Goal: Task Accomplishment & Management: Use online tool/utility

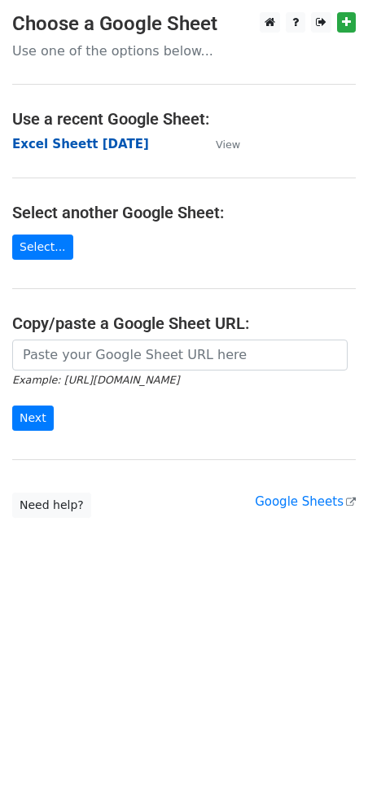
click at [85, 142] on strong "Excel Sheett 6-8-25" at bounding box center [80, 144] width 137 height 15
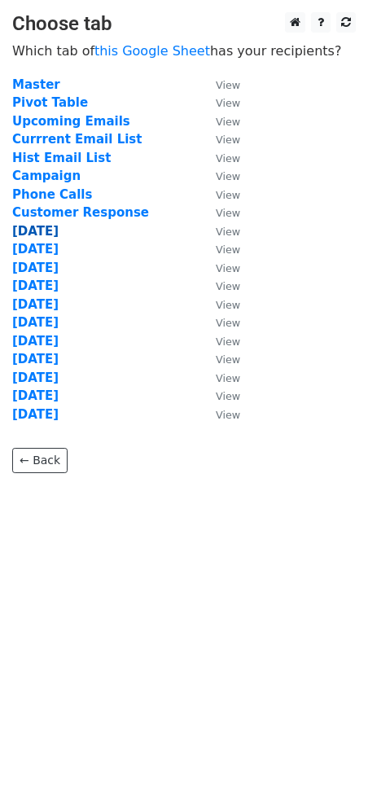
click at [37, 228] on strong "[DATE]" at bounding box center [35, 231] width 46 height 15
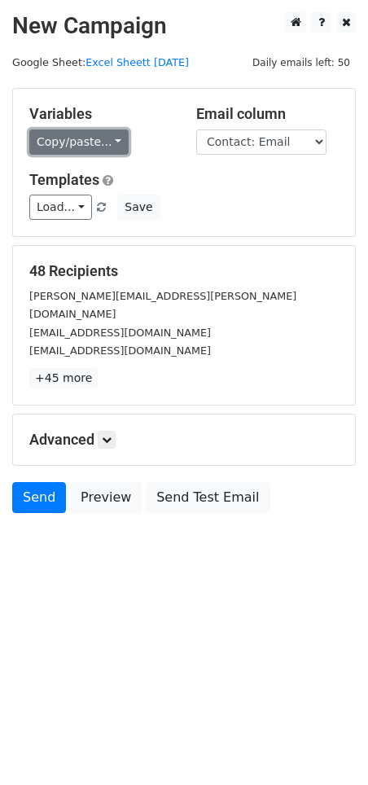
click at [115, 133] on link "Copy/paste..." at bounding box center [78, 141] width 99 height 25
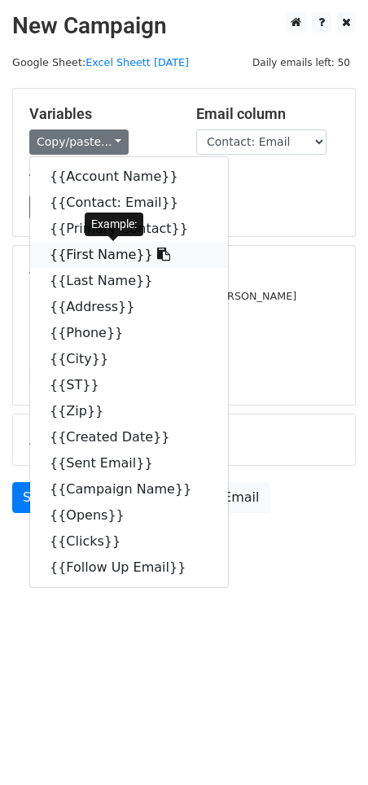
click at [96, 260] on link "{{First Name}}" at bounding box center [129, 255] width 198 height 26
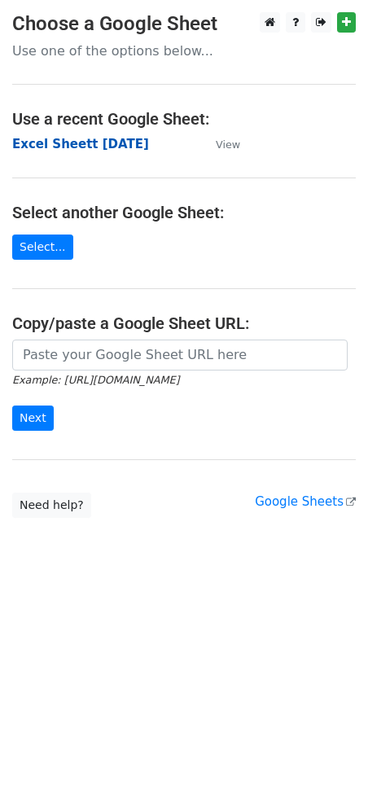
click at [110, 144] on strong "Excel Sheett 6-8-25" at bounding box center [80, 144] width 137 height 15
click at [90, 147] on strong "Excel Sheett [DATE]" at bounding box center [80, 144] width 137 height 15
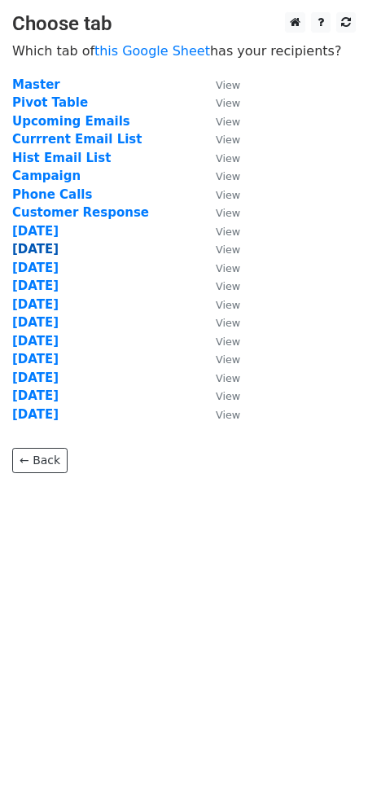
click at [52, 247] on strong "9-8-2025" at bounding box center [35, 249] width 46 height 15
click at [51, 247] on strong "9-8-2025" at bounding box center [35, 249] width 46 height 15
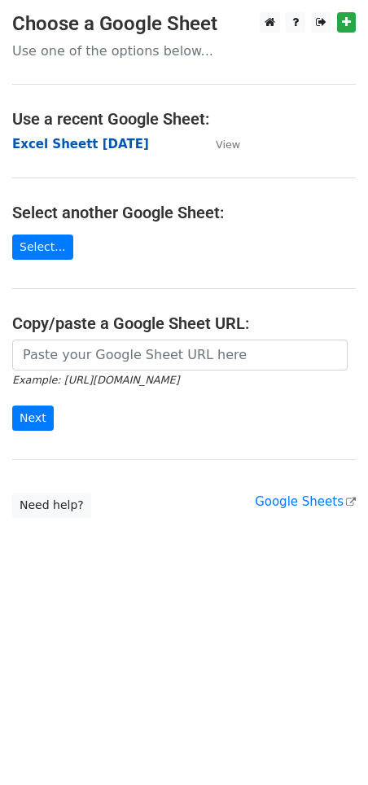
click at [103, 150] on strong "Excel Sheett [DATE]" at bounding box center [80, 144] width 137 height 15
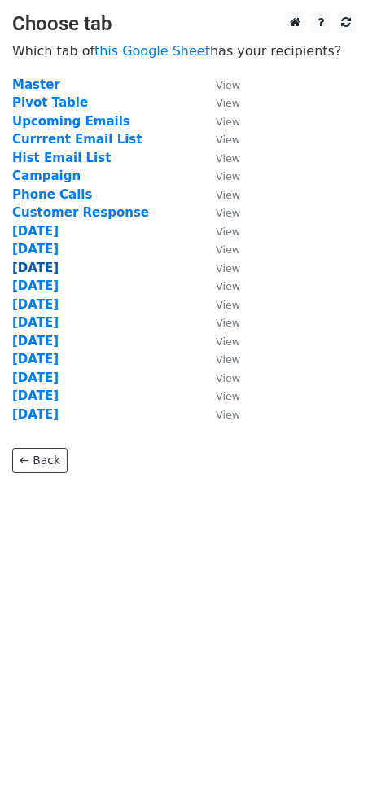
click at [54, 265] on strong "9-9-2025" at bounding box center [35, 267] width 46 height 15
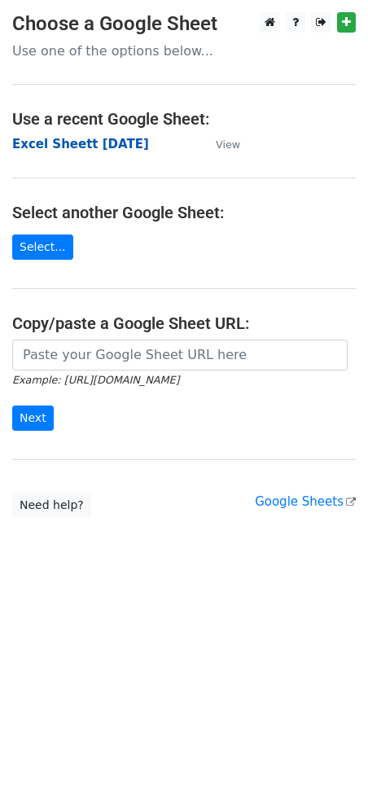
click at [85, 151] on strong "Excel Sheett [DATE]" at bounding box center [80, 144] width 137 height 15
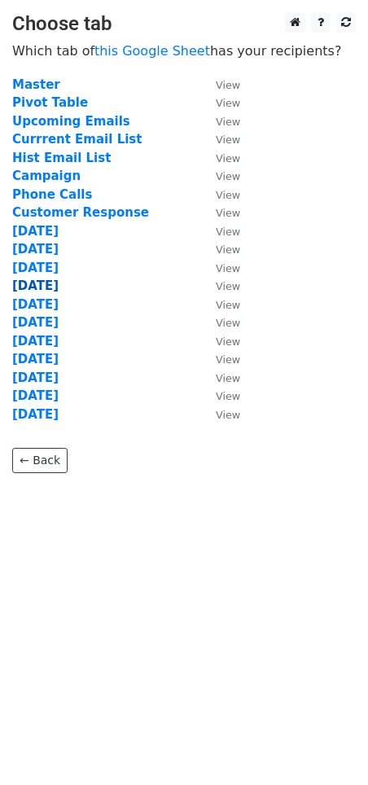
click at [52, 283] on strong "[DATE]" at bounding box center [35, 285] width 46 height 15
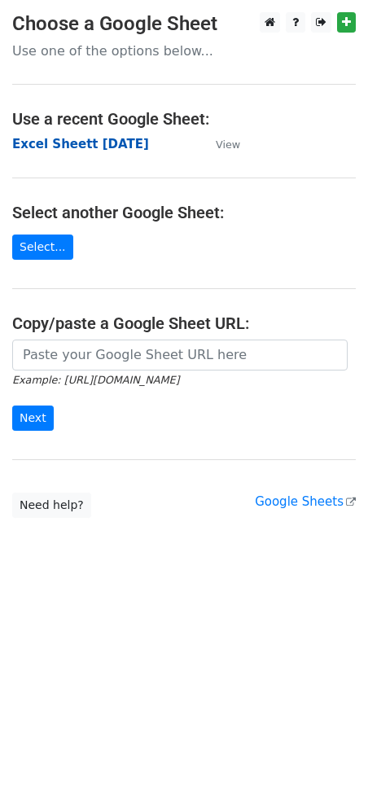
click at [108, 147] on strong "Excel Sheett [DATE]" at bounding box center [80, 144] width 137 height 15
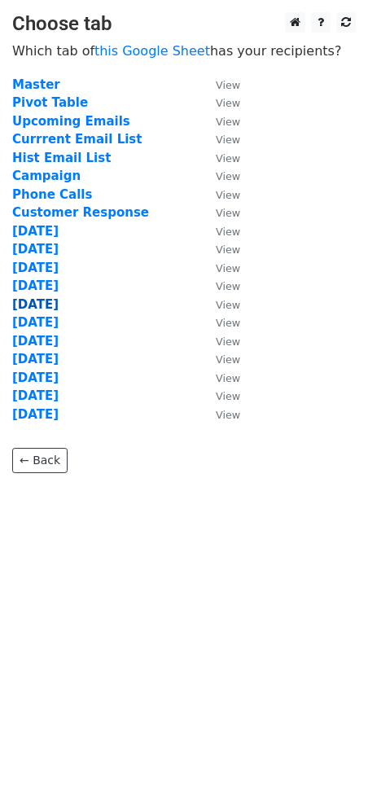
click at [47, 303] on strong "[DATE]" at bounding box center [35, 304] width 46 height 15
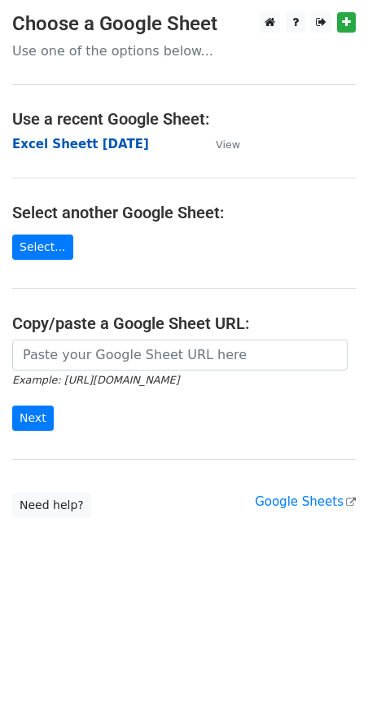
click at [68, 147] on strong "Excel Sheett 6-8-25" at bounding box center [80, 144] width 137 height 15
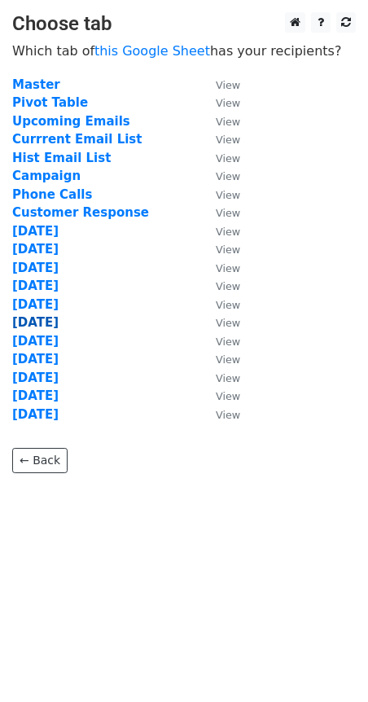
click at [59, 324] on strong "[DATE]" at bounding box center [35, 322] width 46 height 15
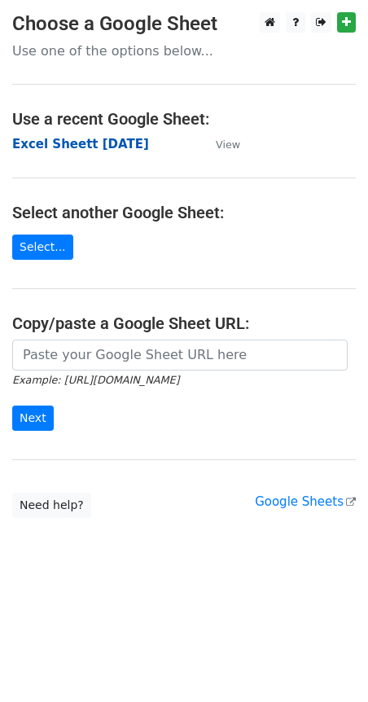
click at [76, 142] on strong "Excel Sheett 6-8-25" at bounding box center [80, 144] width 137 height 15
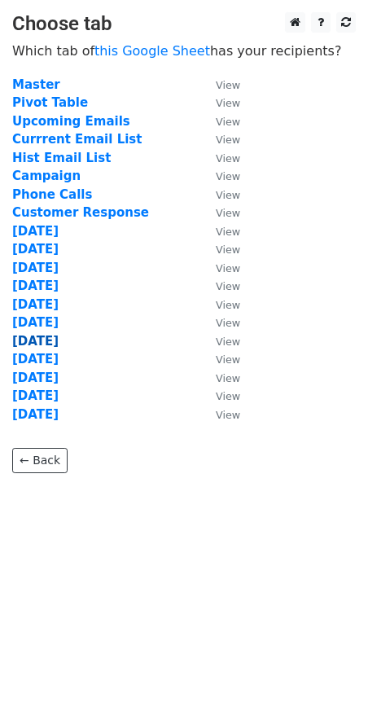
click at [52, 339] on strong "9-15-2025" at bounding box center [35, 341] width 46 height 15
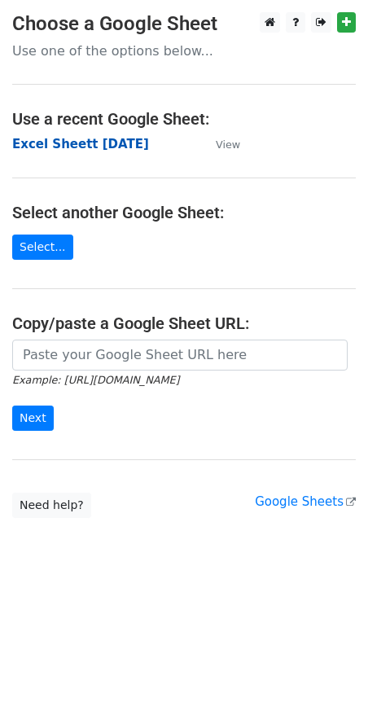
click at [86, 147] on strong "Excel Sheett [DATE]" at bounding box center [80, 144] width 137 height 15
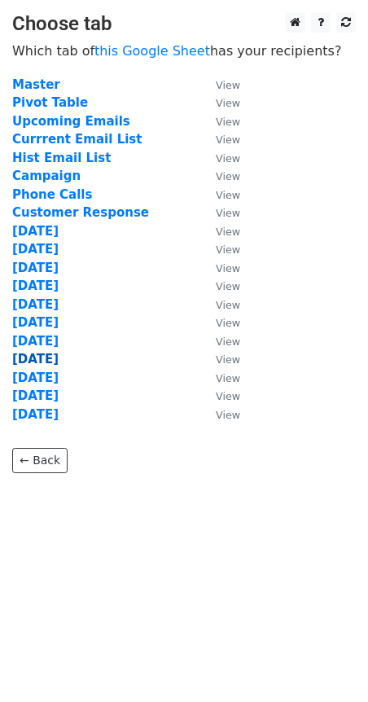
click at [50, 357] on strong "[DATE]" at bounding box center [35, 359] width 46 height 15
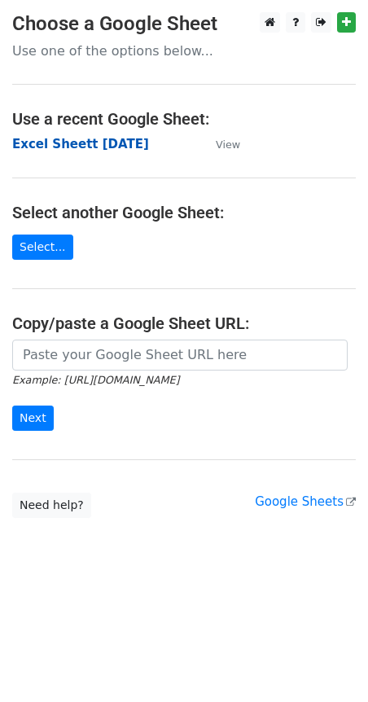
click at [81, 150] on strong "Excel Sheett [DATE]" at bounding box center [80, 144] width 137 height 15
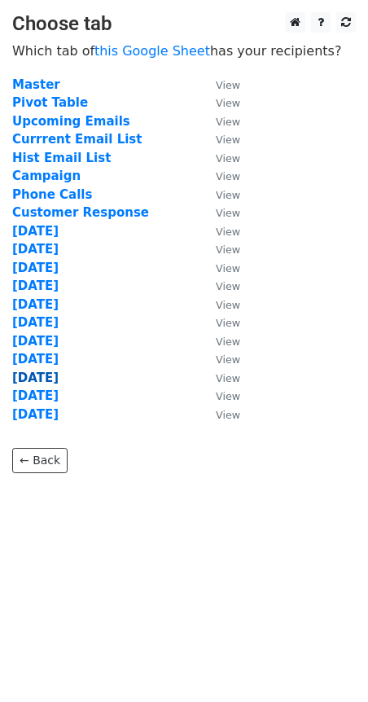
click at [51, 383] on strong "9-17-2025" at bounding box center [35, 377] width 46 height 15
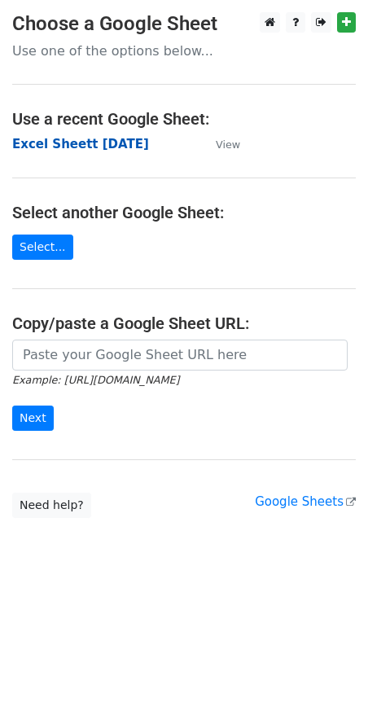
click at [95, 147] on strong "Excel Sheett 6-8-25" at bounding box center [80, 144] width 137 height 15
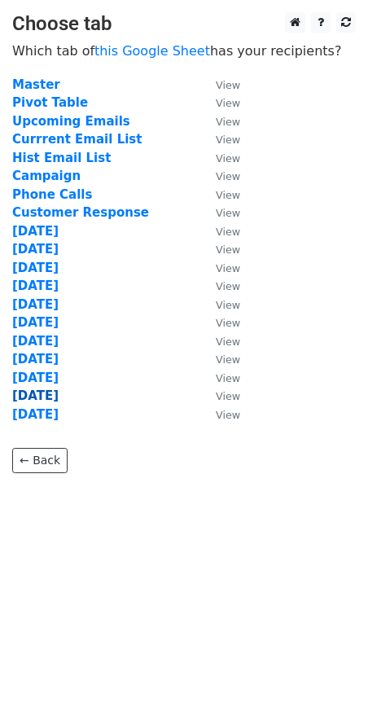
click at [57, 392] on strong "[DATE]" at bounding box center [35, 395] width 46 height 15
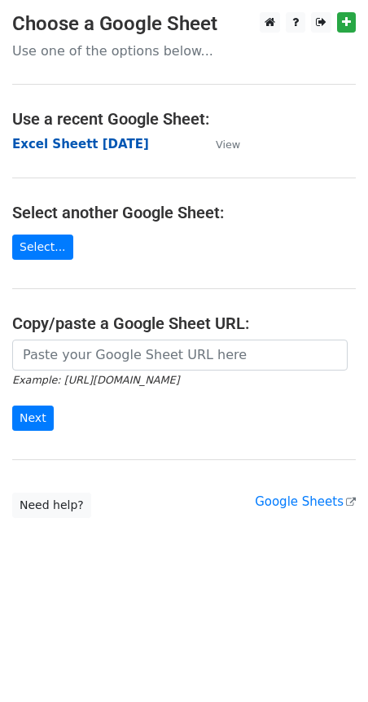
click at [89, 137] on strong "Excel Sheett 6-8-25" at bounding box center [80, 144] width 137 height 15
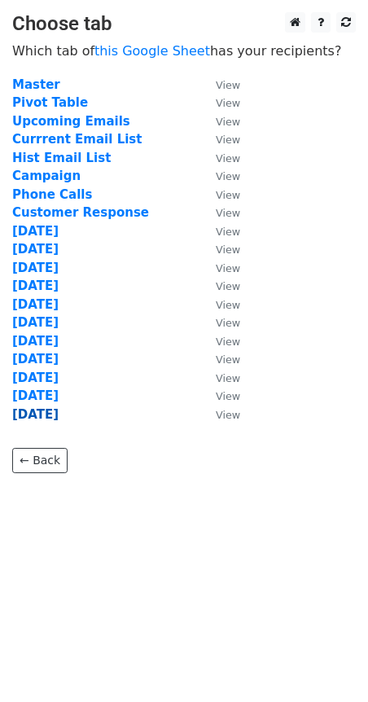
click at [59, 411] on strong "[DATE]" at bounding box center [35, 414] width 46 height 15
